Goal: Download file/media

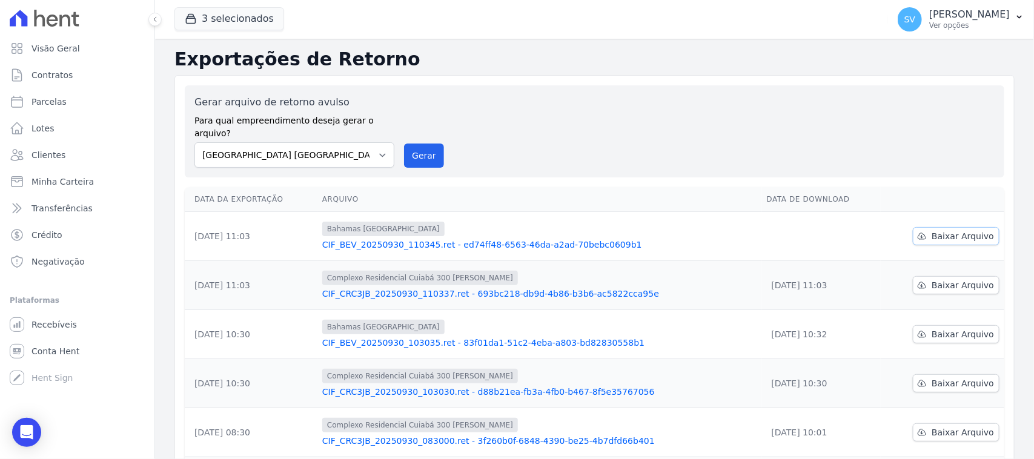
click at [924, 227] on link "Baixar Arquivo" at bounding box center [956, 236] width 87 height 18
drag, startPoint x: 310, startPoint y: 143, endPoint x: 328, endPoint y: 153, distance: 20.6
click at [310, 144] on select "[GEOGRAPHIC_DATA] COMPLEXO RESIDENCIAL [GEOGRAPHIC_DATA] 300 - [GEOGRAPHIC_DATA…" at bounding box center [294, 154] width 200 height 25
click at [194, 142] on select "[GEOGRAPHIC_DATA] COMPLEXO RESIDENCIAL [GEOGRAPHIC_DATA] 300 - [GEOGRAPHIC_DATA…" at bounding box center [294, 154] width 200 height 25
drag, startPoint x: 353, startPoint y: 141, endPoint x: 359, endPoint y: 153, distance: 13.3
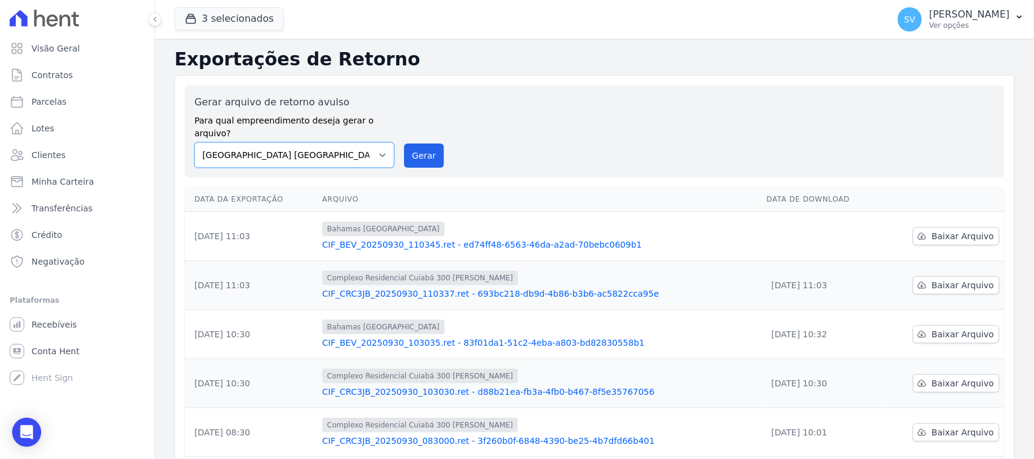
click at [353, 142] on select "[GEOGRAPHIC_DATA] COMPLEXO RESIDENCIAL [GEOGRAPHIC_DATA] 300 - [GEOGRAPHIC_DATA…" at bounding box center [294, 154] width 200 height 25
select select "a999329b-d322-46c5-b2df-9163b092fb9b"
click at [194, 142] on select "[GEOGRAPHIC_DATA] COMPLEXO RESIDENCIAL [GEOGRAPHIC_DATA] 300 - [GEOGRAPHIC_DATA…" at bounding box center [294, 154] width 200 height 25
click at [411, 144] on button "Gerar" at bounding box center [424, 156] width 40 height 24
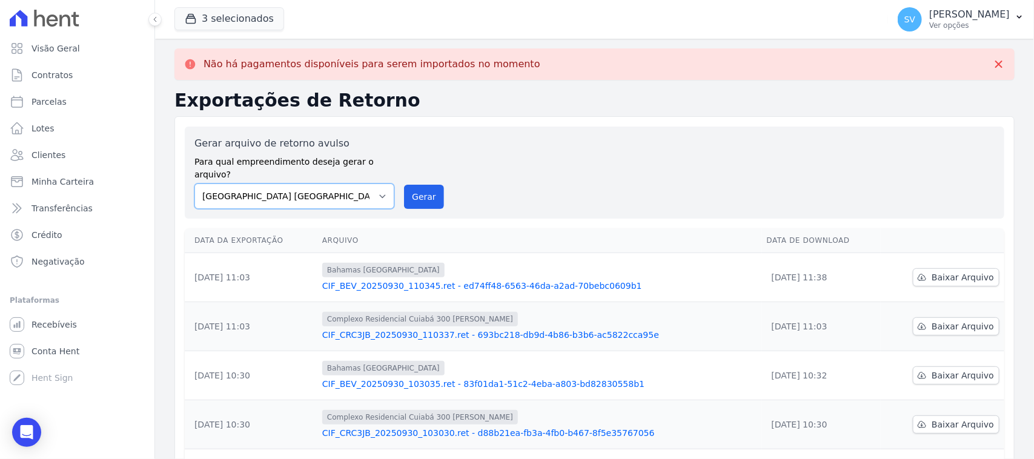
click at [344, 184] on select "[GEOGRAPHIC_DATA] COMPLEXO RESIDENCIAL [GEOGRAPHIC_DATA] 300 - [GEOGRAPHIC_DATA…" at bounding box center [294, 196] width 200 height 25
click at [411, 185] on button "Gerar" at bounding box center [424, 197] width 40 height 24
click at [342, 185] on select "[GEOGRAPHIC_DATA] COMPLEXO RESIDENCIAL [GEOGRAPHIC_DATA] 300 - [GEOGRAPHIC_DATA…" at bounding box center [294, 196] width 200 height 25
select select "73a372cd-5640-41c8-aaea-11bd74619c10"
click at [194, 184] on select "[GEOGRAPHIC_DATA] COMPLEXO RESIDENCIAL [GEOGRAPHIC_DATA] 300 - [GEOGRAPHIC_DATA…" at bounding box center [294, 196] width 200 height 25
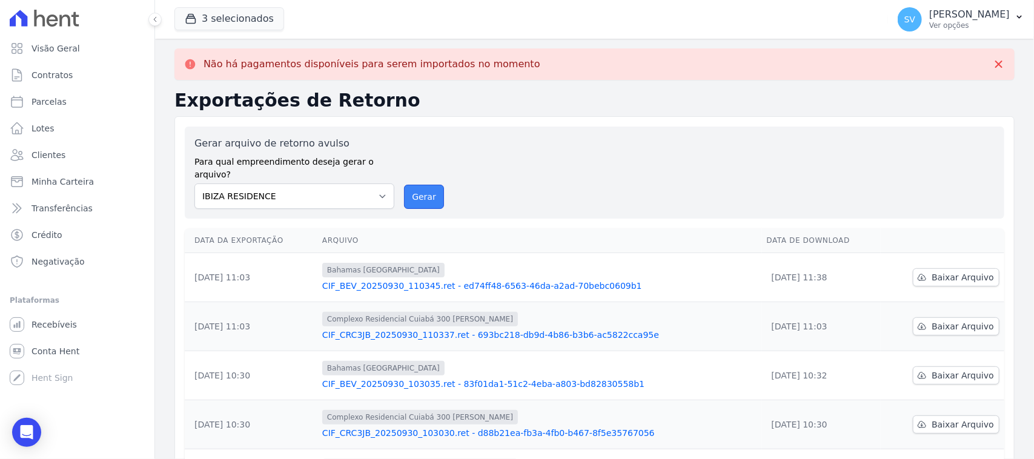
click at [428, 185] on button "Gerar" at bounding box center [424, 197] width 40 height 24
click at [598, 171] on div "Gerar arquivo de retorno avulso Para qual empreendimento deseja gerar o arquivo…" at bounding box center [594, 172] width 800 height 73
